Goal: Navigation & Orientation: Find specific page/section

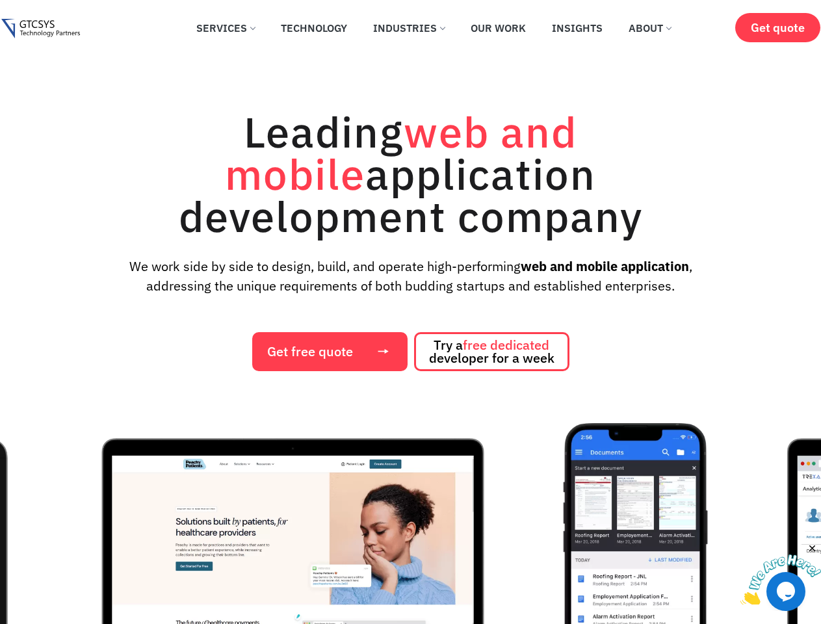
click at [410, 312] on div "Leading web and mobile application development company We work side by side to …" at bounding box center [410, 240] width 795 height 261
click at [410, 523] on img "1 / 12" at bounding box center [292, 569] width 489 height 292
click at [781, 573] on img at bounding box center [780, 579] width 81 height 51
click at [707, 549] on img "2 / 12" at bounding box center [635, 569] width 144 height 292
